Goal: Task Accomplishment & Management: Use online tool/utility

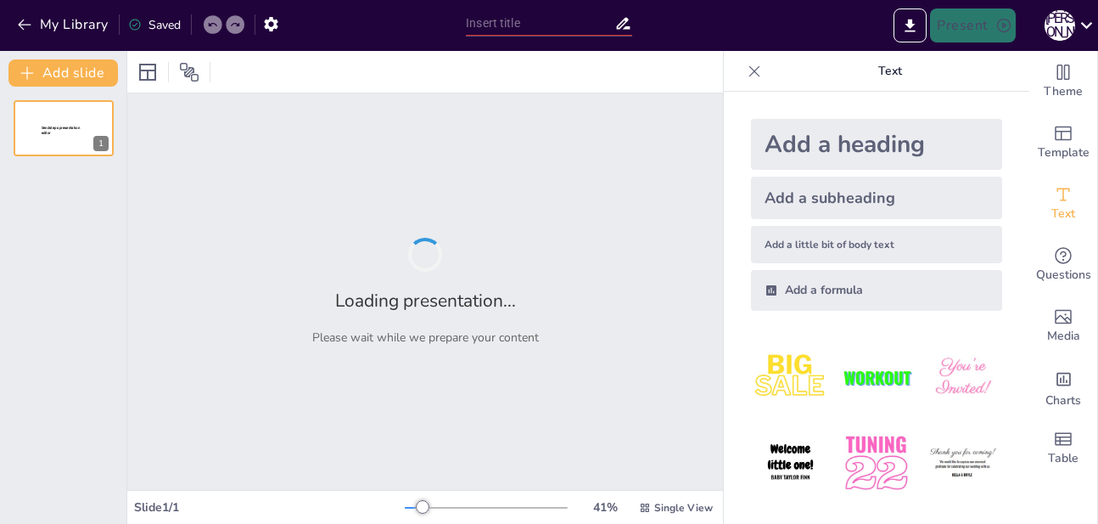
type input "Котяча історія: Як [PERSON_NAME] стала частиною нашої родини"
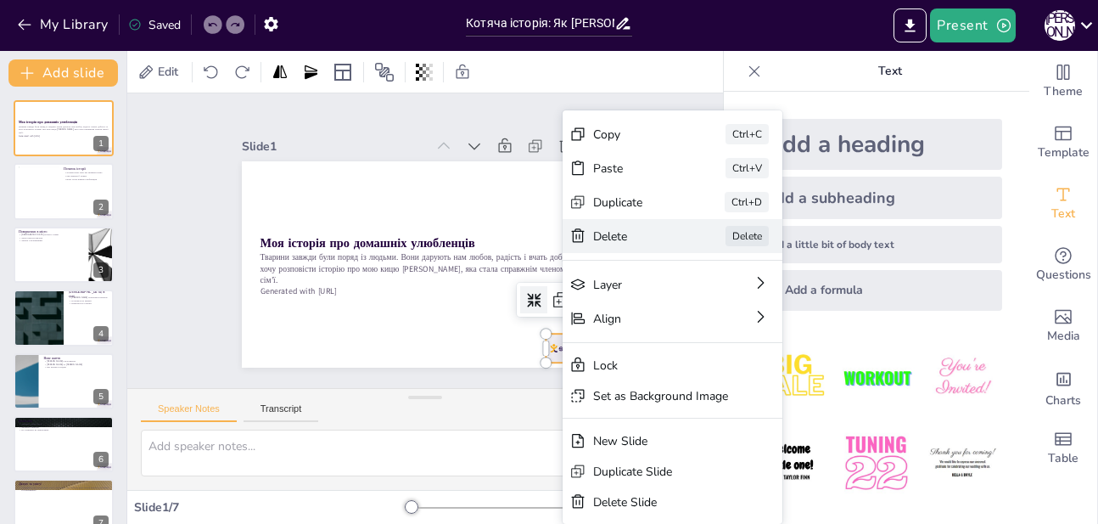
click at [649, 458] on div "Delete" at bounding box center [672, 486] width 81 height 56
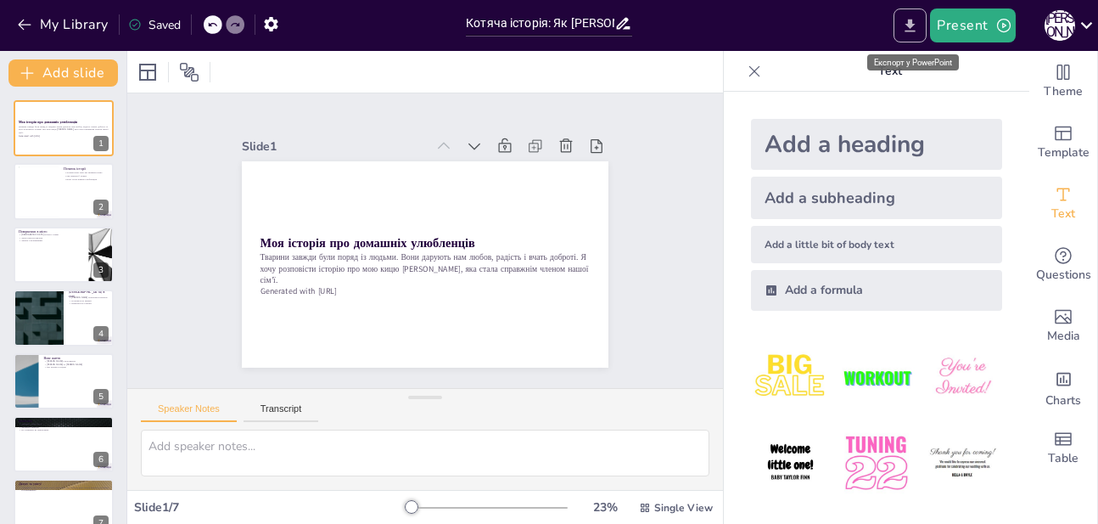
click at [919, 24] on icon "Export to PowerPoint" at bounding box center [911, 26] width 18 height 18
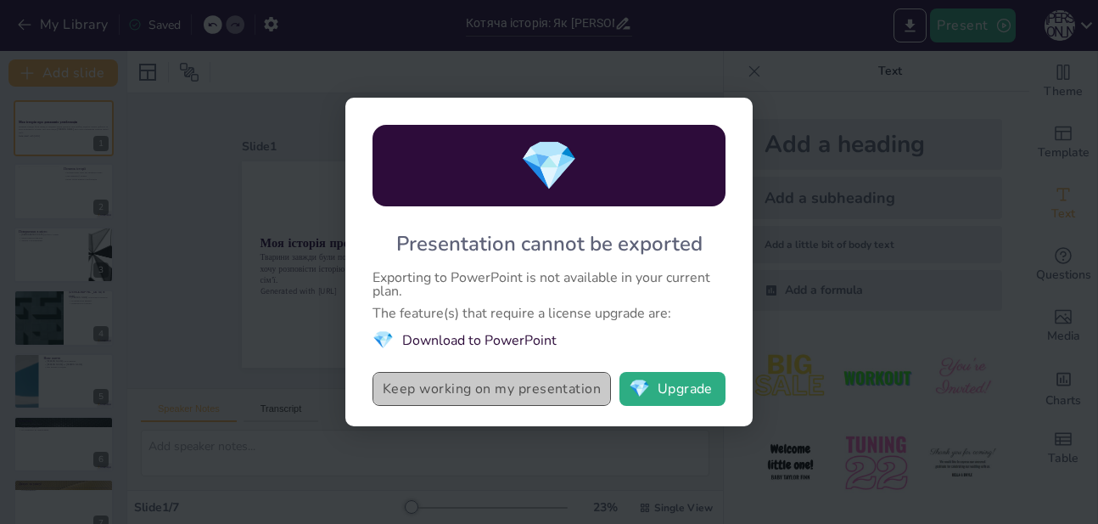
click at [554, 386] on button "Keep working on my presentation" at bounding box center [492, 389] width 239 height 34
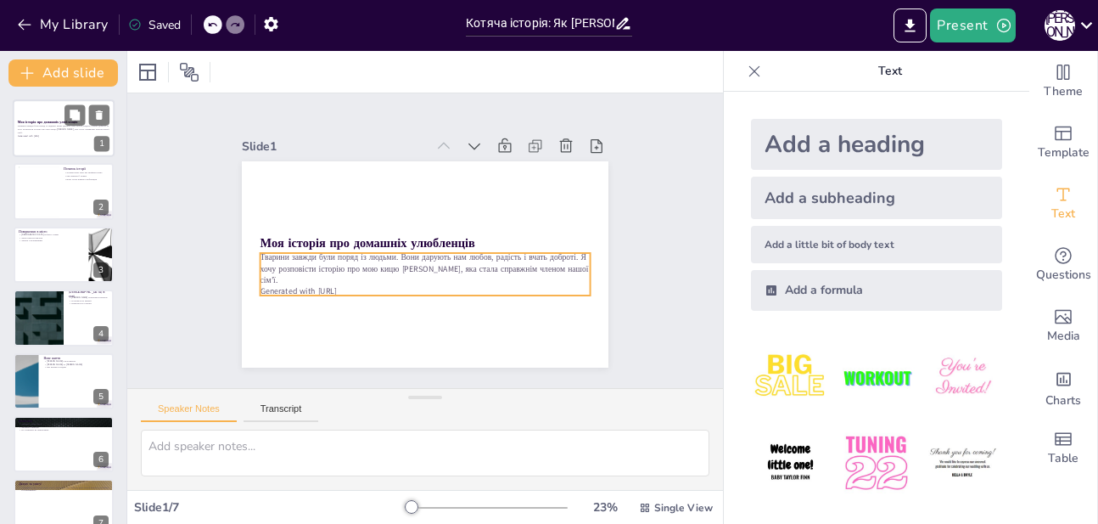
click at [27, 126] on p "Тварини завжди були поряд із людьми. Вони дарують нам любов, радість і вчать до…" at bounding box center [64, 129] width 92 height 9
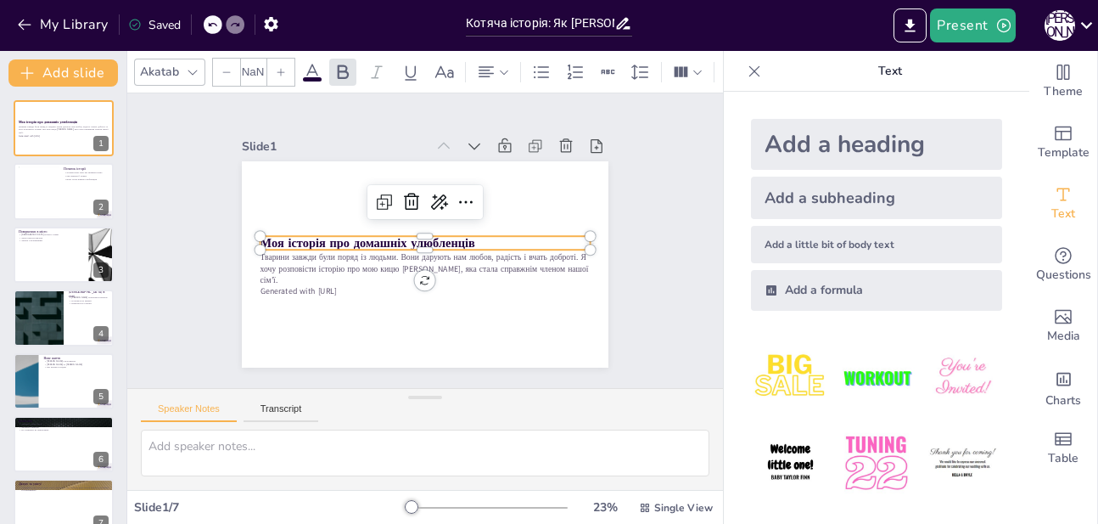
click at [375, 233] on strong "Моя історія про домашніх улюбленців" at bounding box center [483, 244] width 216 height 39
type input "48"
click at [307, 233] on strong "Моя історія про домашніх улюбленців" at bounding box center [385, 199] width 156 height 171
click at [387, 233] on strong "Моя історія про домашніх улюбленців" at bounding box center [457, 192] width 140 height 183
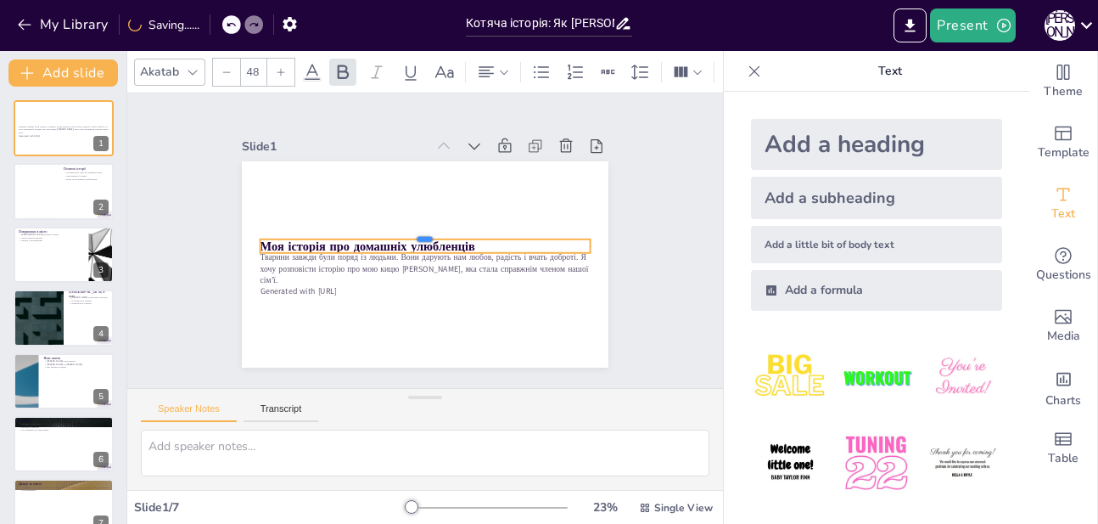
click at [275, 233] on div at bounding box center [428, 233] width 307 height 147
click at [376, 233] on div at bounding box center [417, 243] width 82 height 326
click at [304, 233] on div at bounding box center [431, 247] width 255 height 231
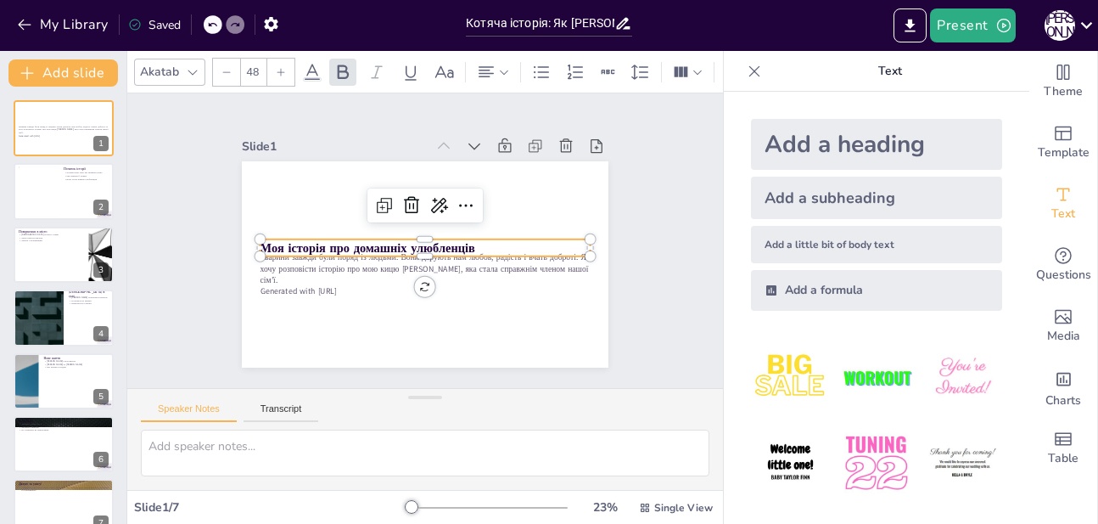
click at [399, 243] on strong "Моя історія про домашніх улюбленців" at bounding box center [460, 287] width 122 height 194
click at [327, 243] on strong "Моя історія про домашніх улюбленців" at bounding box center [374, 213] width 183 height 140
click at [384, 243] on strong "Моя історія про домашніх улюбленців" at bounding box center [454, 189] width 140 height 183
click at [344, 243] on strong "Моя історія про домашніх улюбленців" at bounding box center [395, 190] width 103 height 203
click at [327, 243] on strong "Моя історія про домашніх улюбленців" at bounding box center [373, 265] width 210 height 82
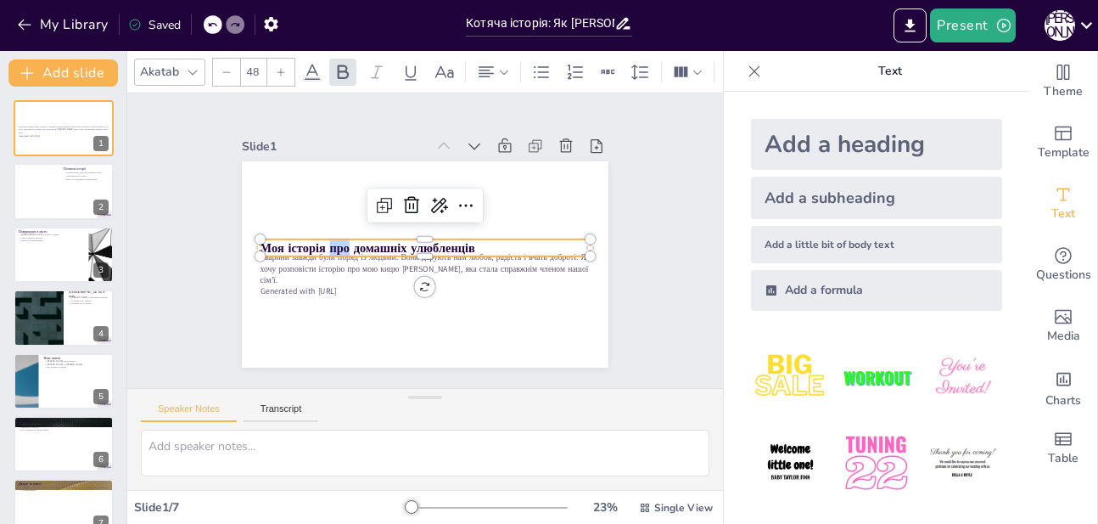
click at [327, 243] on strong "Моя історія про домашніх улюбленців" at bounding box center [386, 197] width 140 height 183
click at [327, 243] on strong "Моя історія про домашніх улюбленців" at bounding box center [374, 213] width 183 height 140
click at [190, 65] on icon at bounding box center [193, 72] width 14 height 14
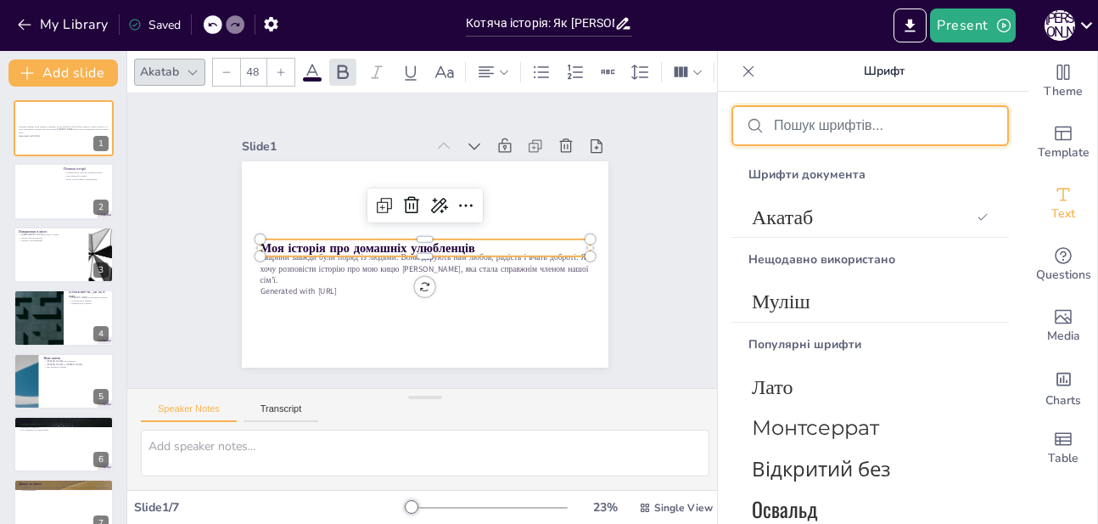
click at [819, 126] on input "text" at bounding box center [884, 125] width 220 height 15
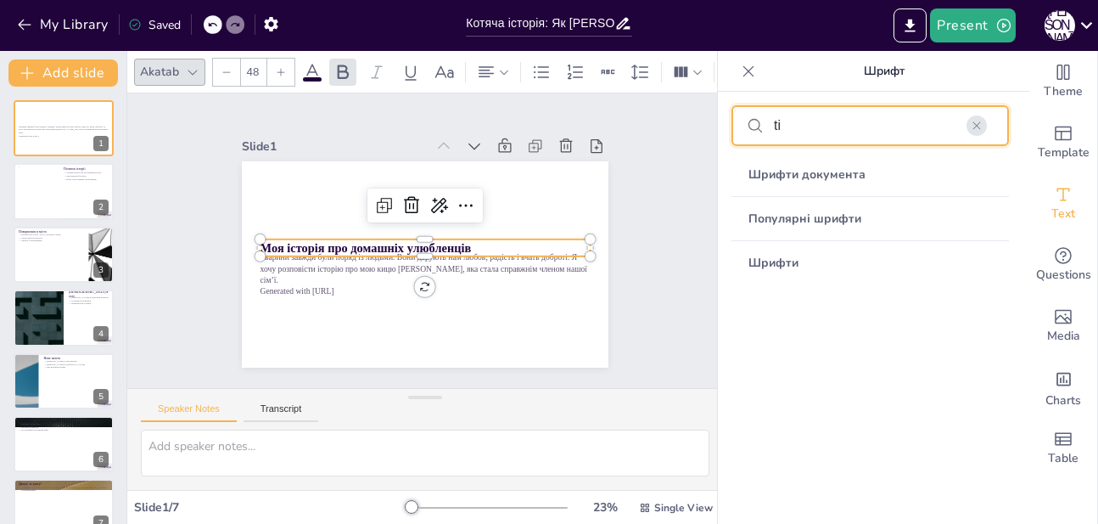
type input "t"
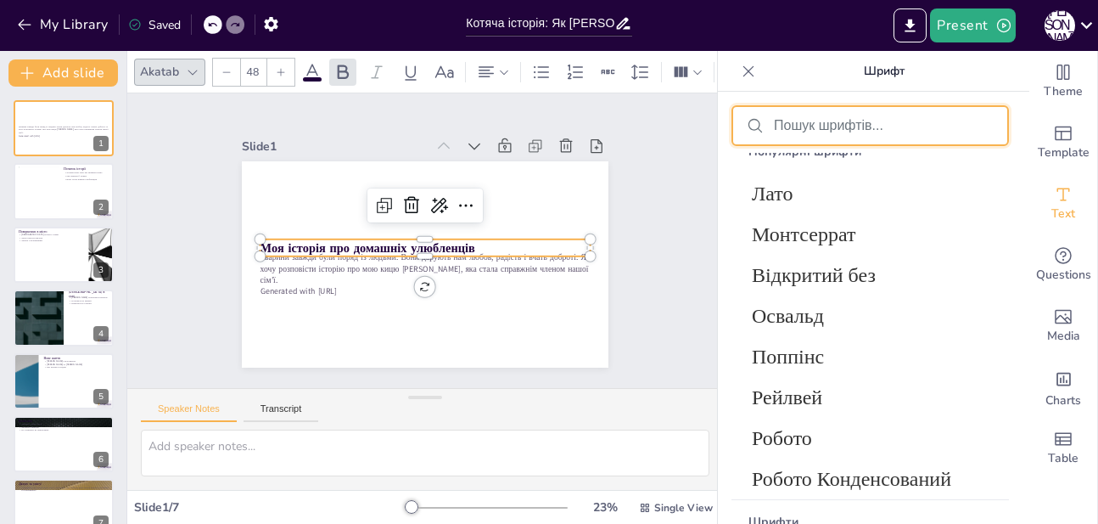
scroll to position [196, 0]
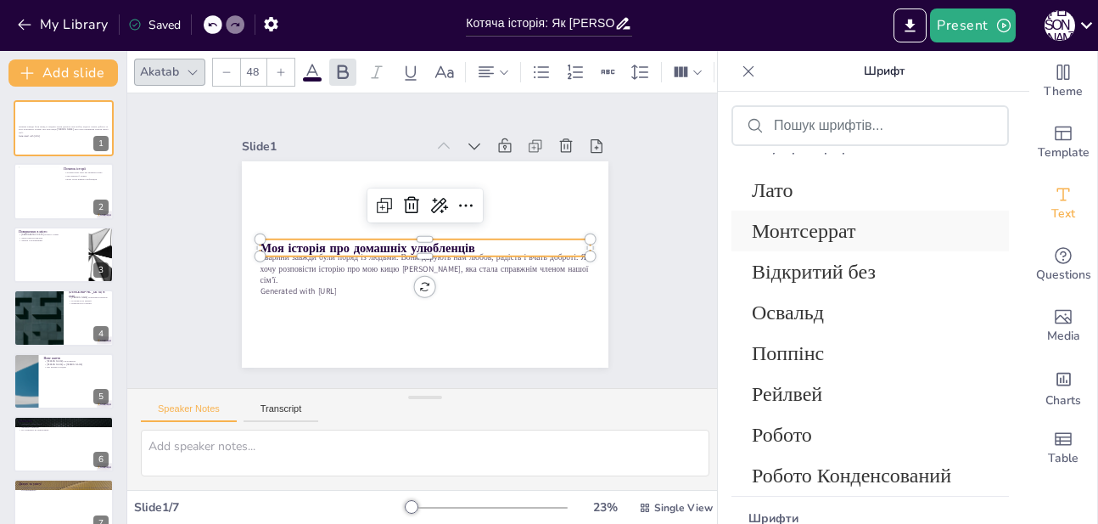
click at [837, 236] on font "Монтсеррат" at bounding box center [804, 231] width 104 height 22
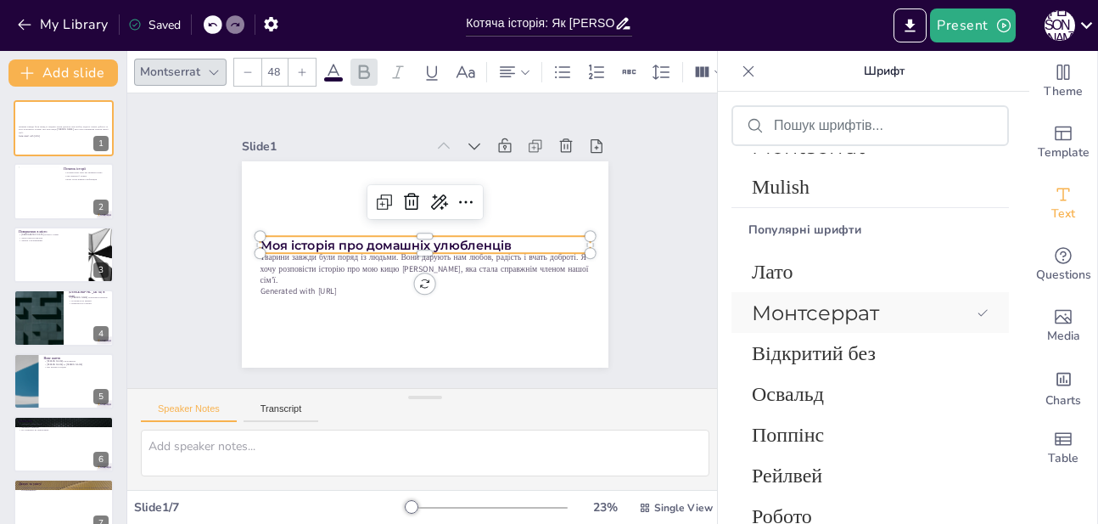
scroll to position [278, 0]
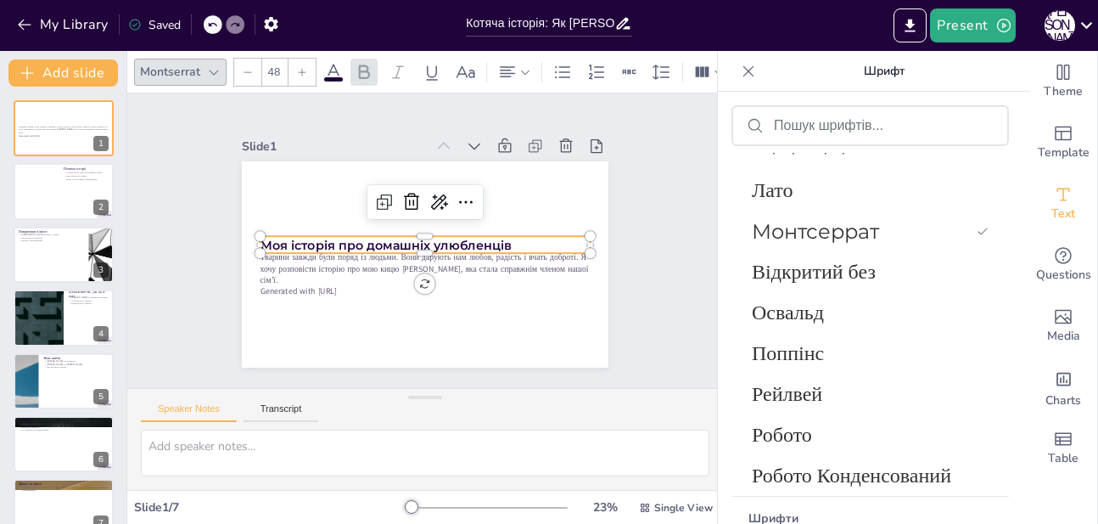
click at [269, 69] on input "48" at bounding box center [274, 72] width 24 height 27
click at [279, 70] on input "48" at bounding box center [274, 72] width 24 height 27
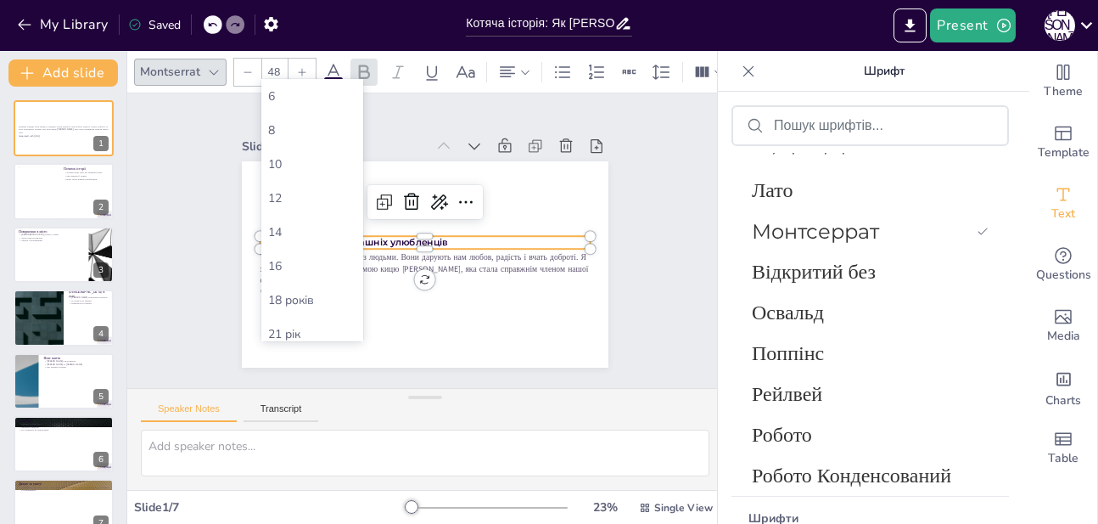
click at [279, 70] on input "48" at bounding box center [274, 72] width 24 height 27
click at [299, 111] on div "56" at bounding box center [312, 110] width 88 height 16
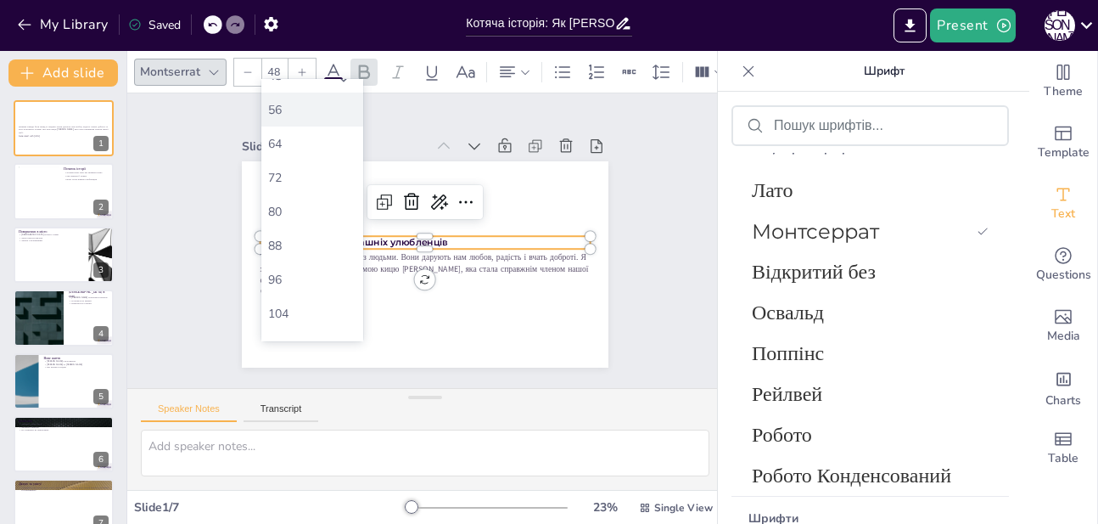
type input "56"
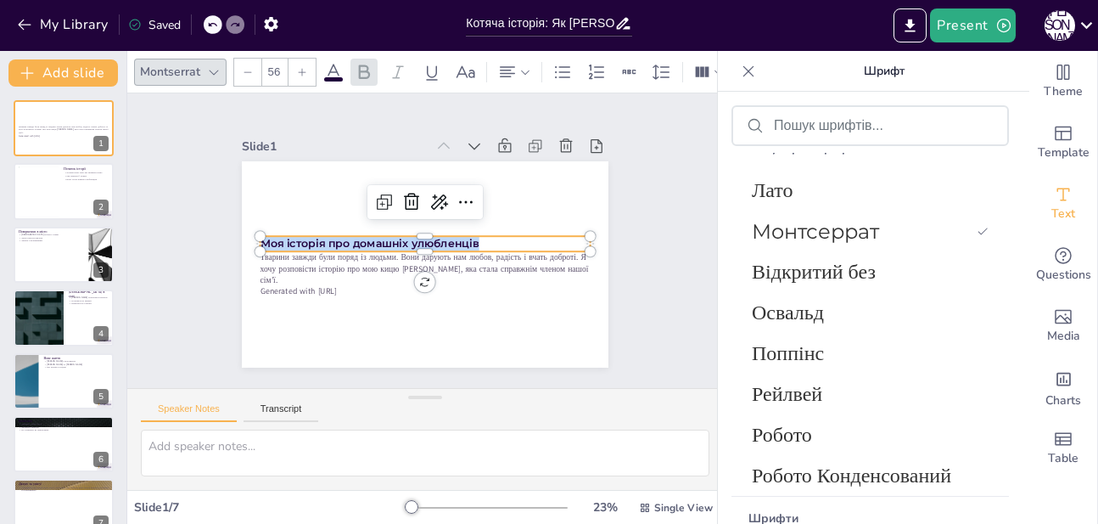
click at [538, 234] on p "Моя історія про домашніх улюбленців" at bounding box center [424, 243] width 276 height 206
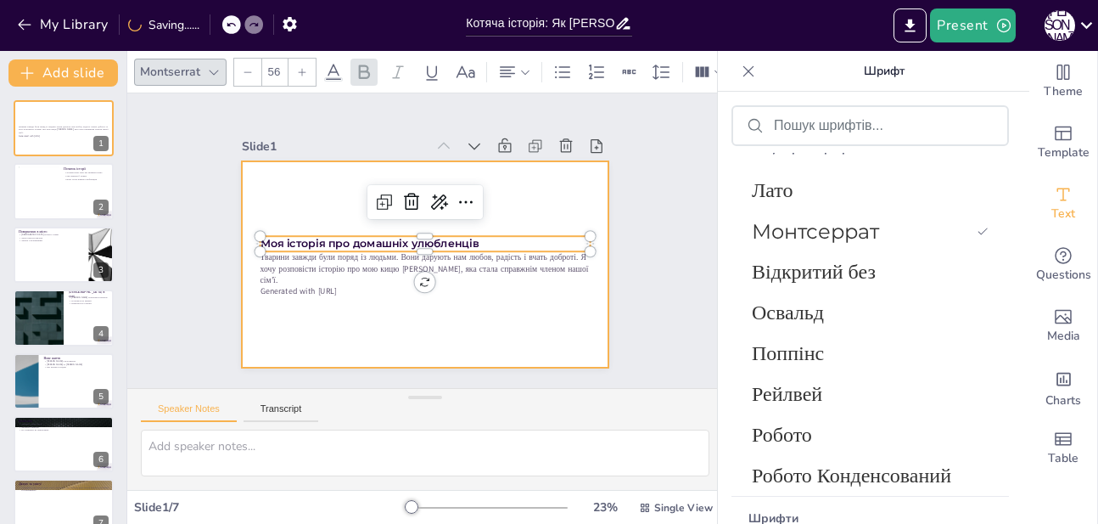
click at [539, 171] on div at bounding box center [413, 262] width 421 height 362
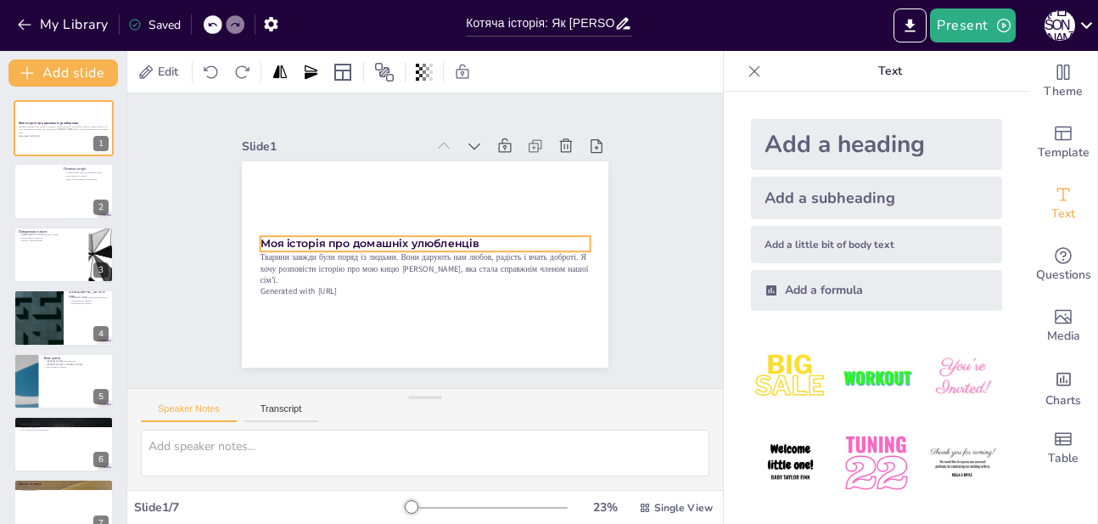
click at [539, 231] on p "Моя історія про домашніх улюбленців" at bounding box center [424, 243] width 318 height 116
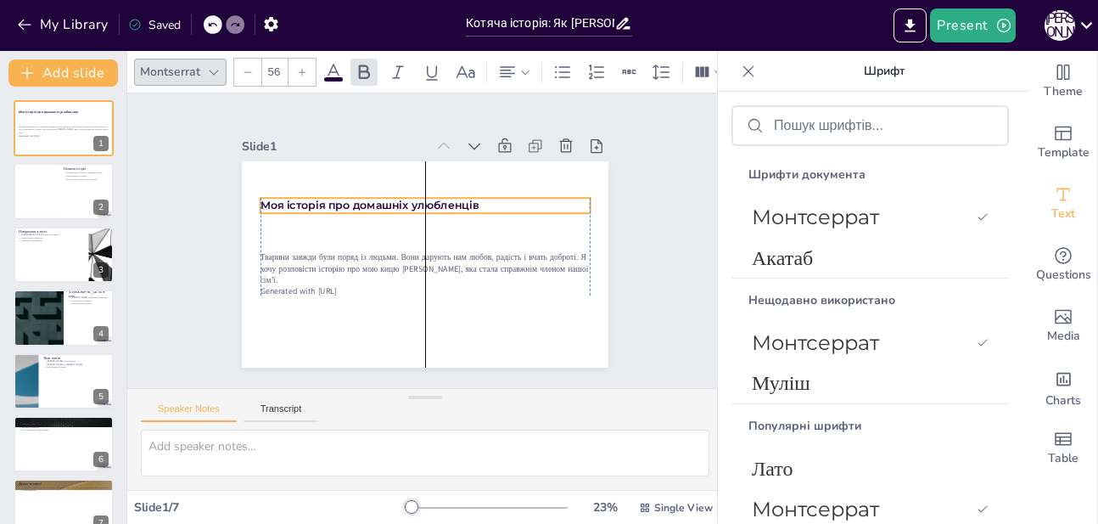
drag, startPoint x: 562, startPoint y: 240, endPoint x: 565, endPoint y: 203, distance: 37.5
click at [484, 203] on p "Моя історія про домашніх улюбленців" at bounding box center [395, 258] width 178 height 294
click at [620, 228] on div "Slide 1 Моя історія про домашніх улюбленців Тварини завжди були поряд із людьми…" at bounding box center [425, 240] width 497 height 513
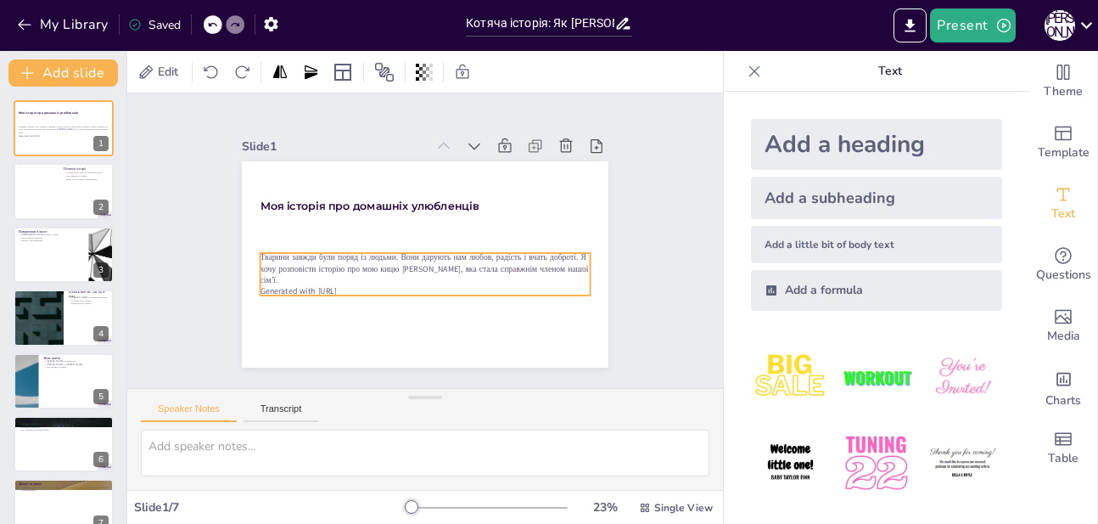
click at [421, 254] on p "Тварини завжди були поряд із людьми. Вони дарують нам любов, радість і вчать до…" at bounding box center [398, 246] width 102 height 330
click at [421, 254] on p "Тварини завжди були поряд із людьми. Вони дарують нам любов, радість і вчать до…" at bounding box center [411, 264] width 303 height 194
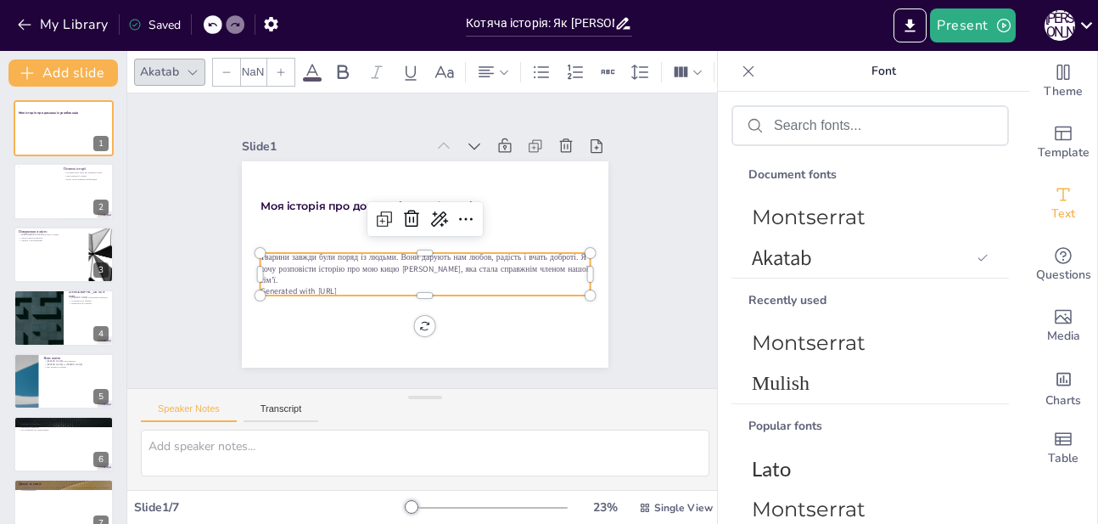
type input "32"
click at [421, 254] on p "Тварини завжди були поряд із людьми. Вони дарують нам любов, радість і вчать до…" at bounding box center [401, 227] width 194 height 303
click at [421, 254] on p "Тварини завжди були поряд із людьми. Вони дарують нам любов, радість і вчать до…" at bounding box center [448, 224] width 222 height 287
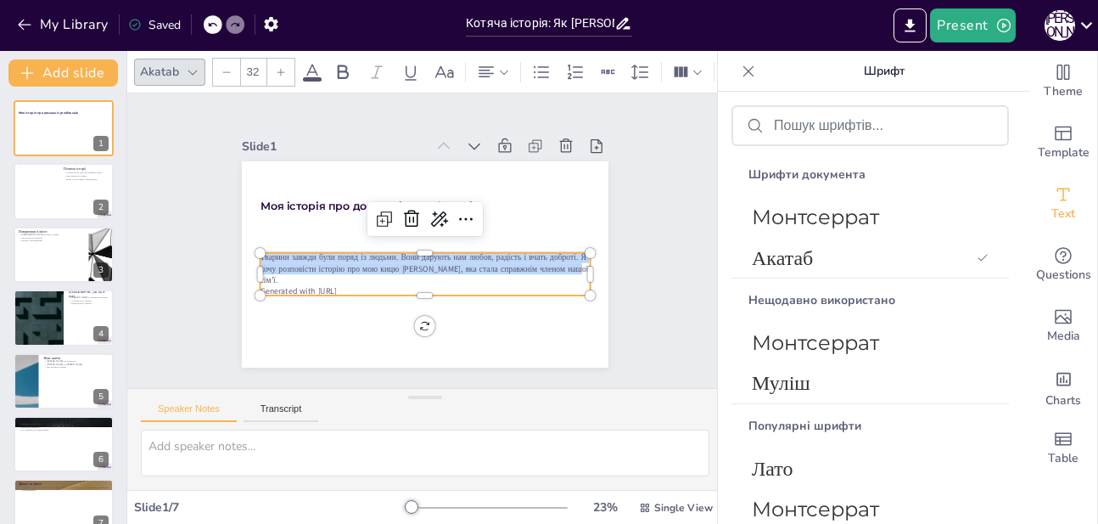
click at [421, 254] on p "Тварини завжди були поряд із людьми. Вони дарують нам любов, радість і вчать до…" at bounding box center [452, 249] width 134 height 324
click at [421, 254] on p "Тварини завжди були поряд із людьми. Вони дарують нам любов, радість і вчать до…" at bounding box center [401, 227] width 194 height 303
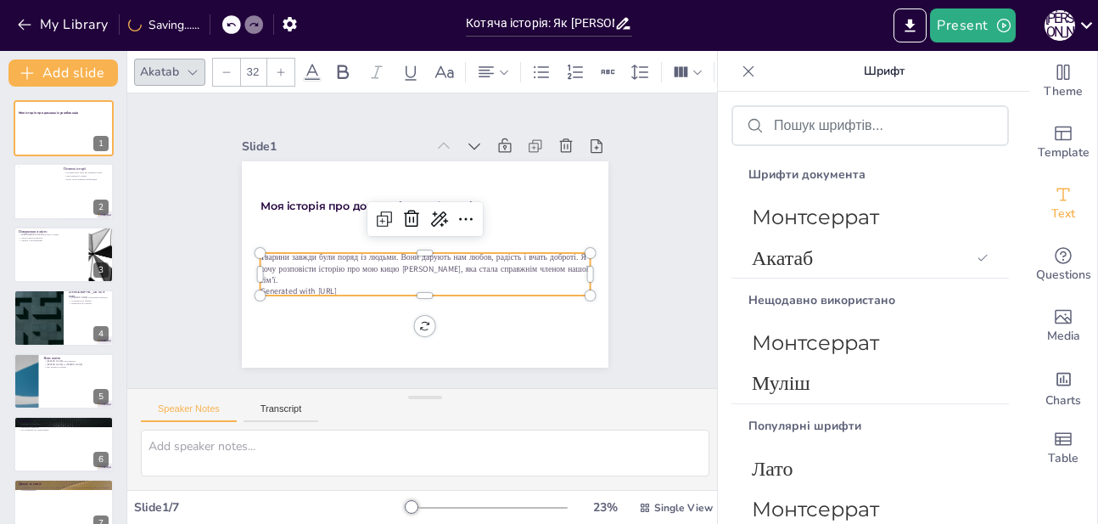
click at [422, 256] on p "Тварини завжди були поряд із людьми. Вони дарують нам любов, радість і вчать до…" at bounding box center [411, 264] width 303 height 194
click at [422, 256] on p "Тварини завжди були поряд із людьми. Вони дарують нам любов, радість і вчать до…" at bounding box center [397, 246] width 103 height 330
click at [358, 282] on p "Generated with [URL]" at bounding box center [404, 288] width 306 height 144
click at [480, 250] on p "Тварини завжди були поряд із людьми. Вони дарують нам любов, радість і вчать до…" at bounding box center [447, 233] width 135 height 324
click at [453, 250] on p "Тварини завжди були поряд із людьми. Вони дарують нам любов, радість і вчать до…" at bounding box center [402, 246] width 103 height 330
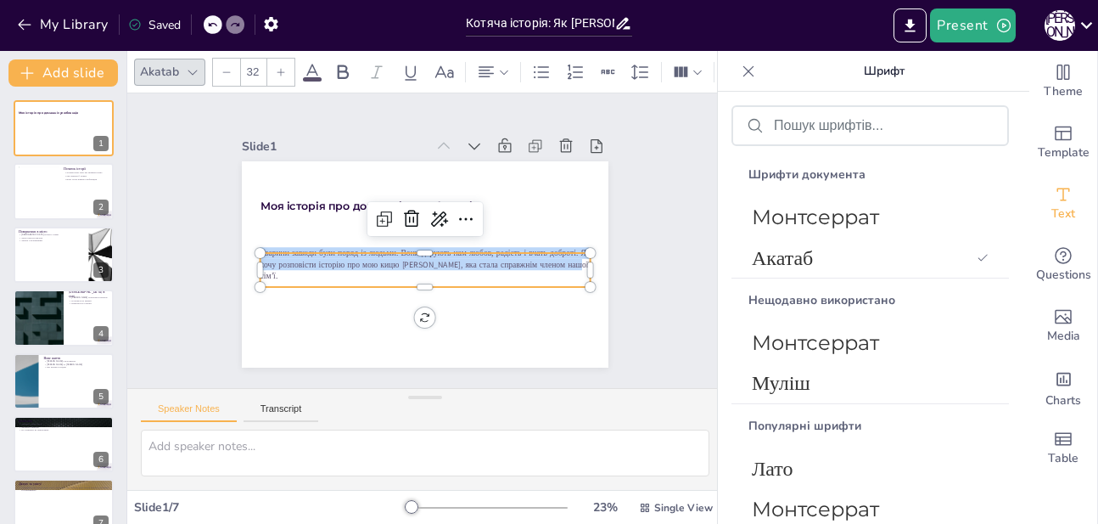
click at [480, 250] on p "Тварини завжди були поряд із людьми. Вони дарують нам любов, радість і вчать до…" at bounding box center [445, 228] width 195 height 303
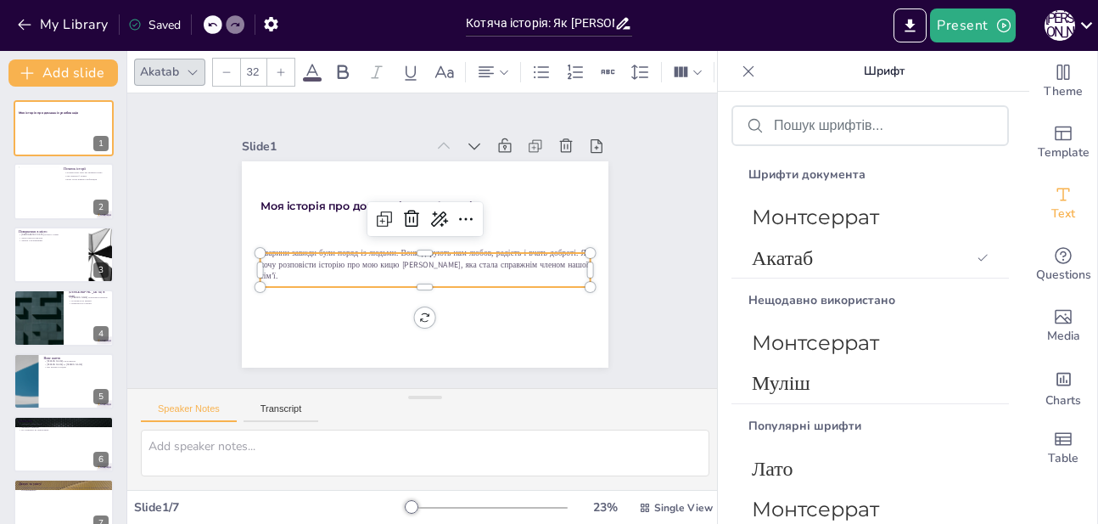
click at [257, 62] on input "32" at bounding box center [253, 72] width 24 height 27
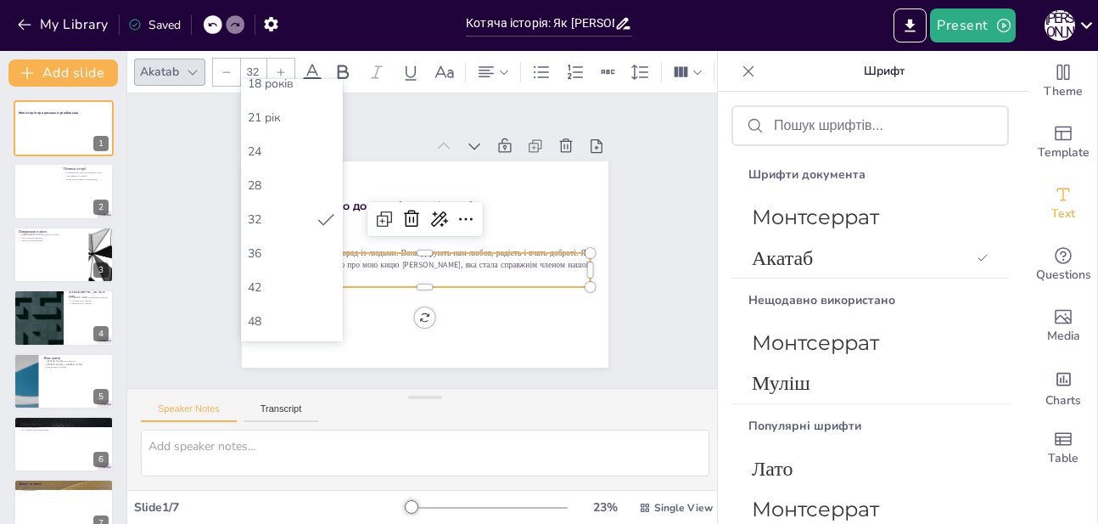
scroll to position [223, 0]
click at [286, 268] on div "42" at bounding box center [292, 280] width 102 height 34
type input "42"
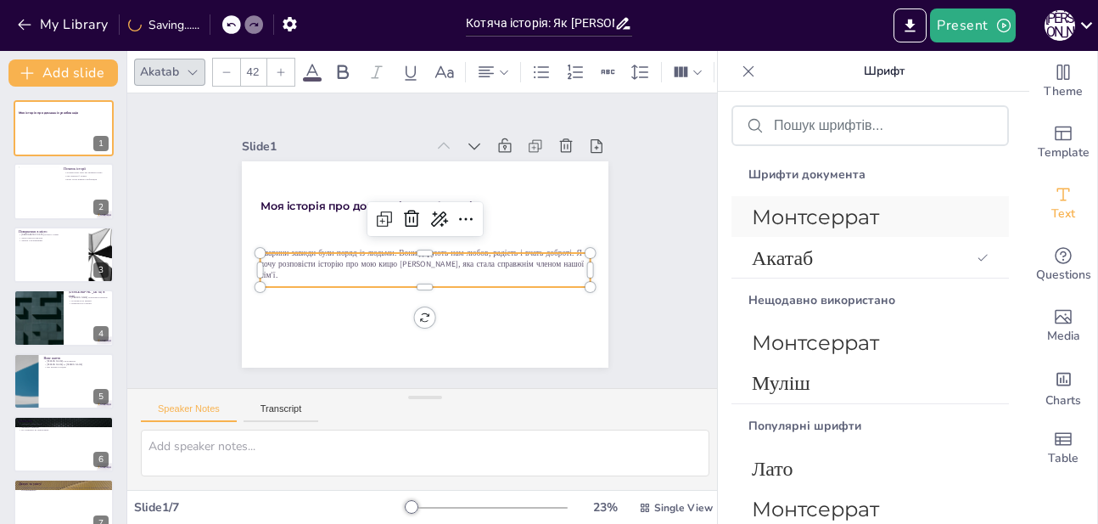
click at [833, 214] on font "Монтсеррат" at bounding box center [815, 217] width 127 height 25
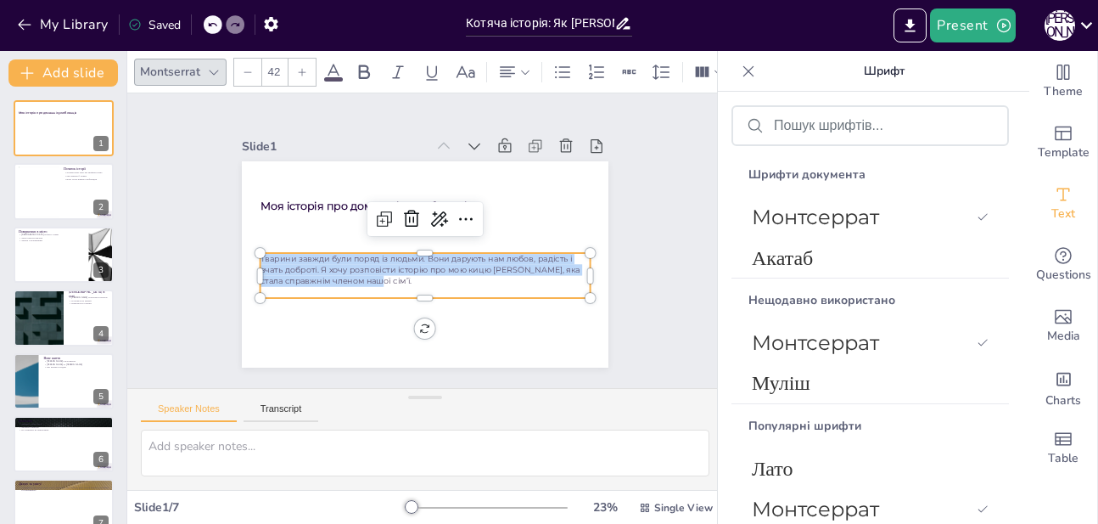
click at [520, 273] on p "Тварини завжди були поряд із людьми. Вони дарують нам любов, радість і вчать до…" at bounding box center [411, 266] width 303 height 194
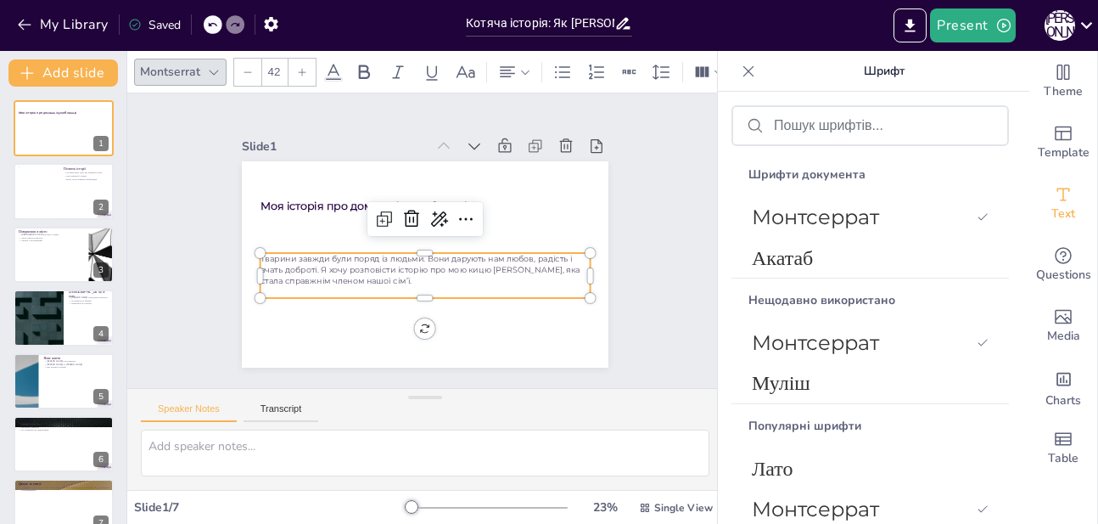
click at [496, 261] on p "Тварини завжди були поряд із людьми. Вони дарують нам любов, радість і вчать до…" at bounding box center [416, 268] width 324 height 134
click at [496, 261] on p "Тварини завжди були поряд із людьми. Вони дарують нам любов, радість і вчать до…" at bounding box center [445, 218] width 268 height 245
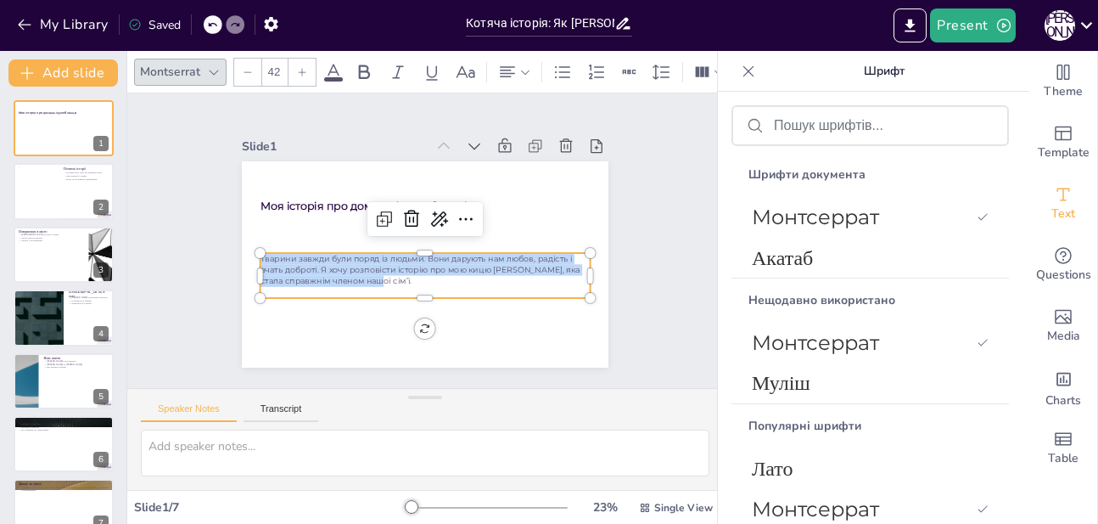
click at [488, 261] on p "Тварини завжди були поряд із людьми. Вони дарують нам любов, радість і вчать до…" at bounding box center [454, 238] width 68 height 332
click at [336, 70] on icon at bounding box center [333, 72] width 20 height 20
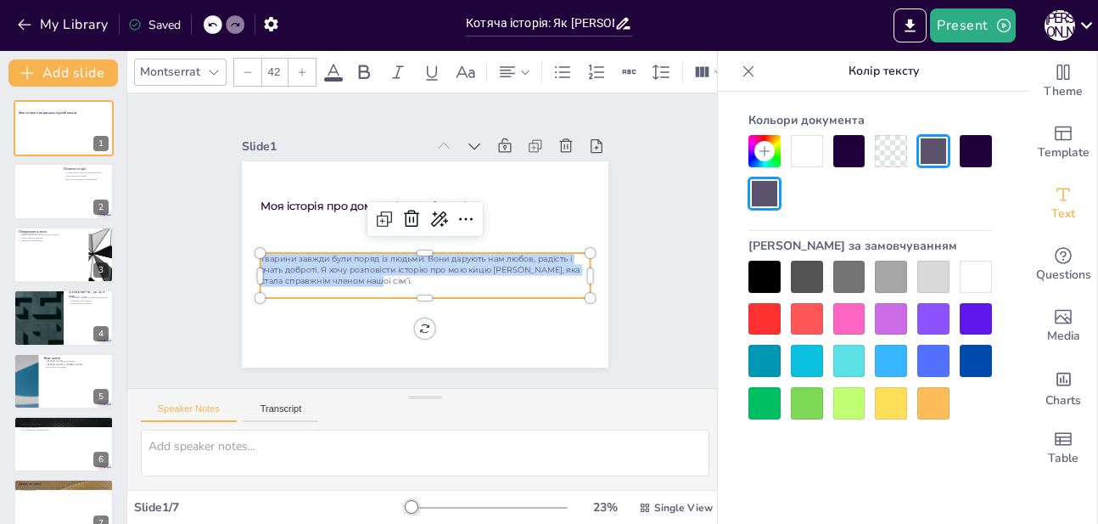
click at [763, 278] on div at bounding box center [765, 277] width 32 height 32
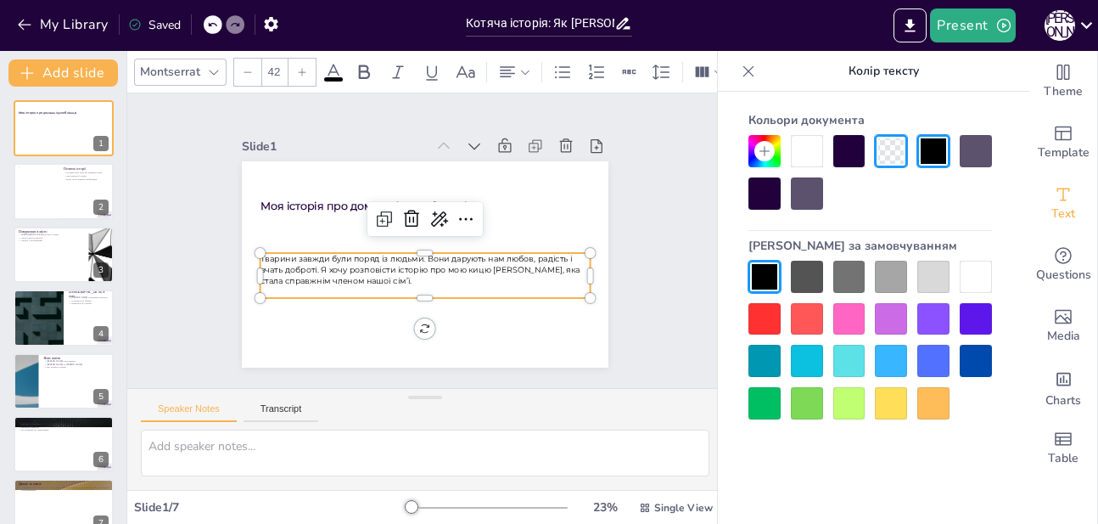
click at [763, 278] on div at bounding box center [765, 277] width 32 height 32
click at [576, 305] on div "Slide 1 Моя історія про домашніх улюбленців Тварини завжди були поряд із людьми…" at bounding box center [425, 240] width 301 height 486
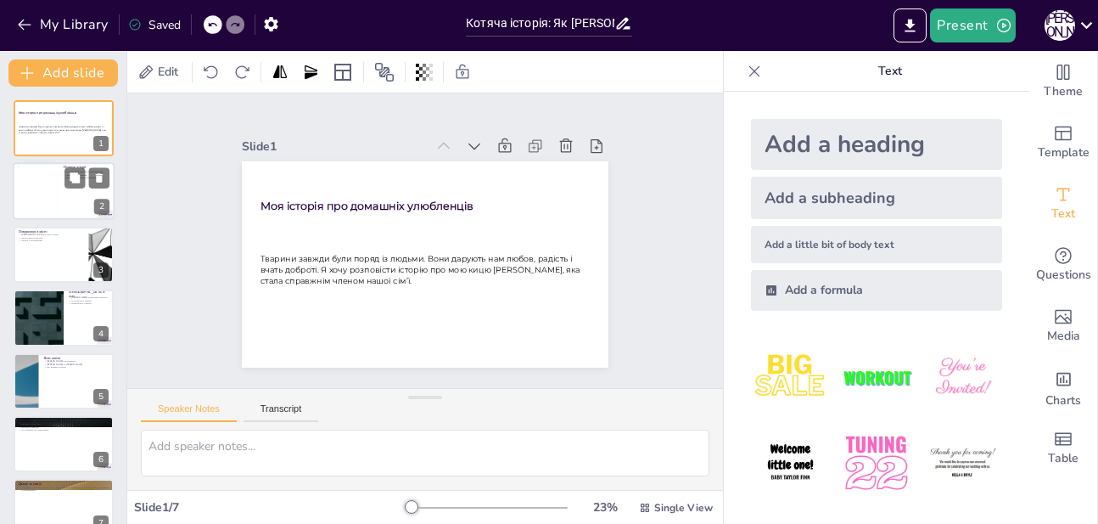
click at [64, 187] on div at bounding box center [64, 192] width 102 height 58
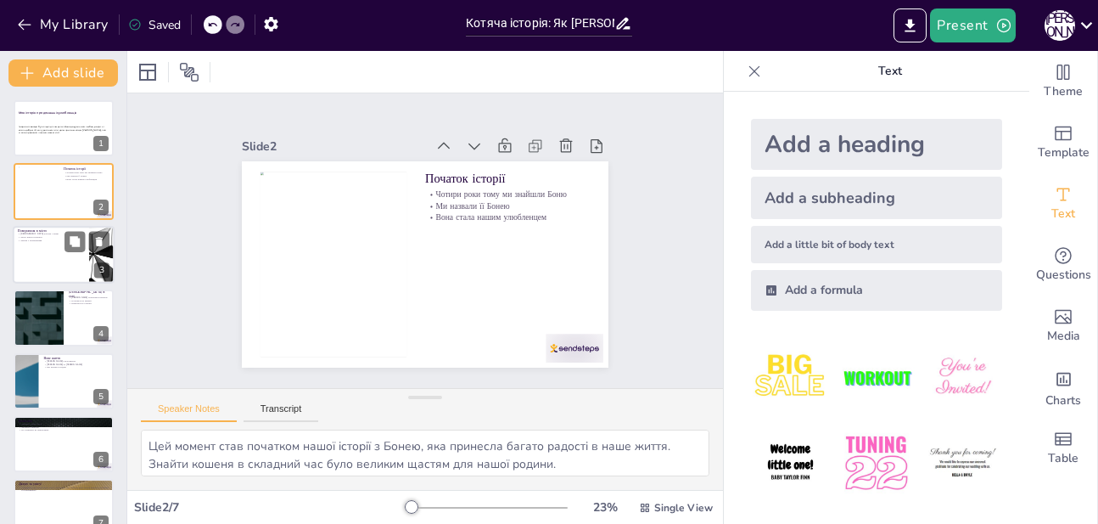
click at [50, 253] on div at bounding box center [64, 255] width 102 height 58
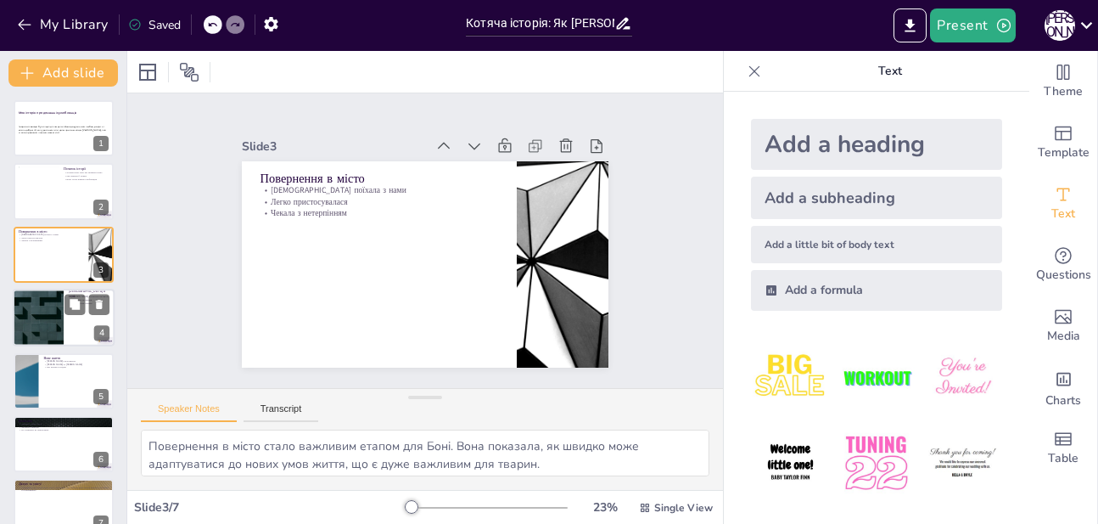
click at [49, 309] on div at bounding box center [38, 318] width 102 height 58
type textarea "Свобода, яку [PERSON_NAME] відчувала в селі, була для неї дуже важливою. Це доз…"
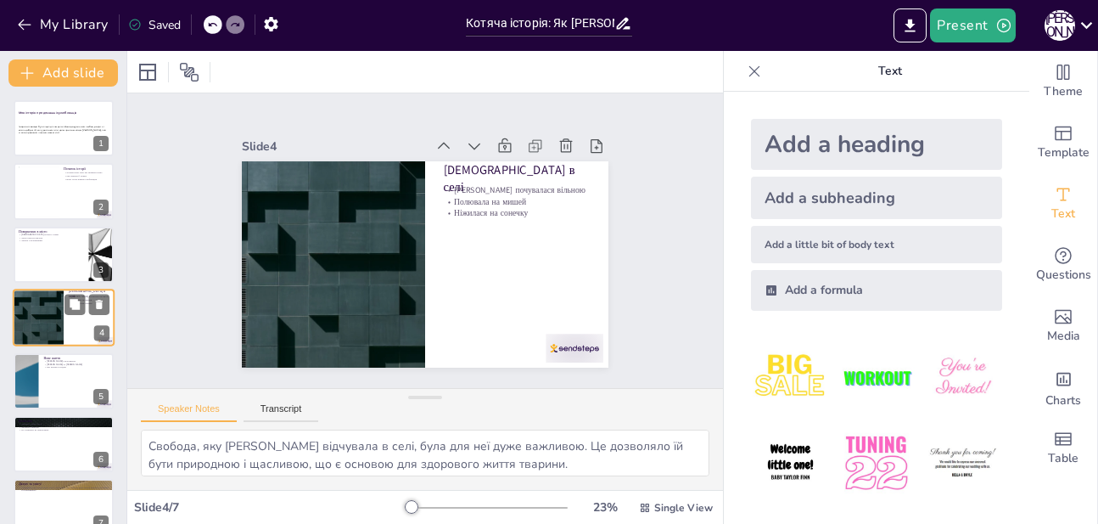
scroll to position [13, 0]
